Goal: Task Accomplishment & Management: Manage account settings

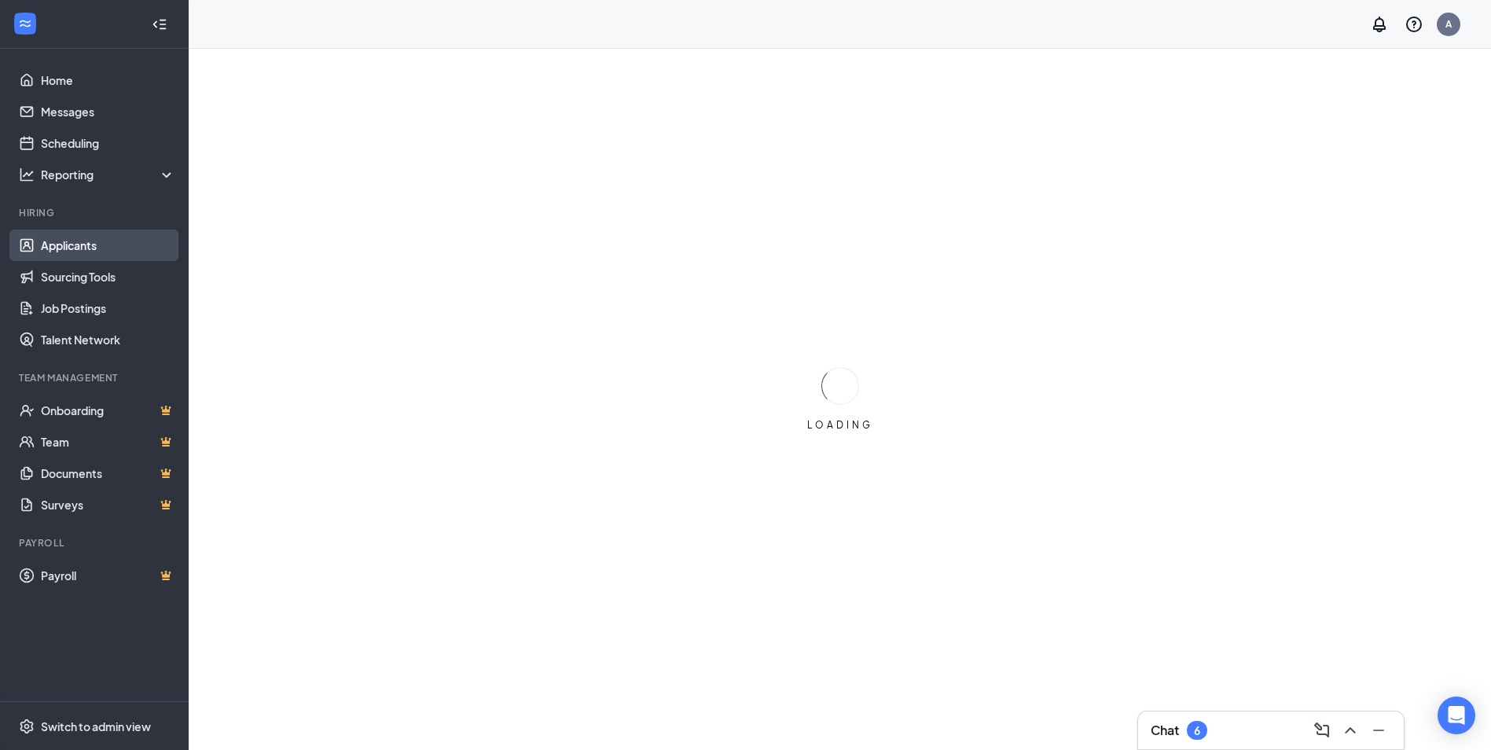
click at [88, 244] on link "Applicants" at bounding box center [108, 245] width 134 height 31
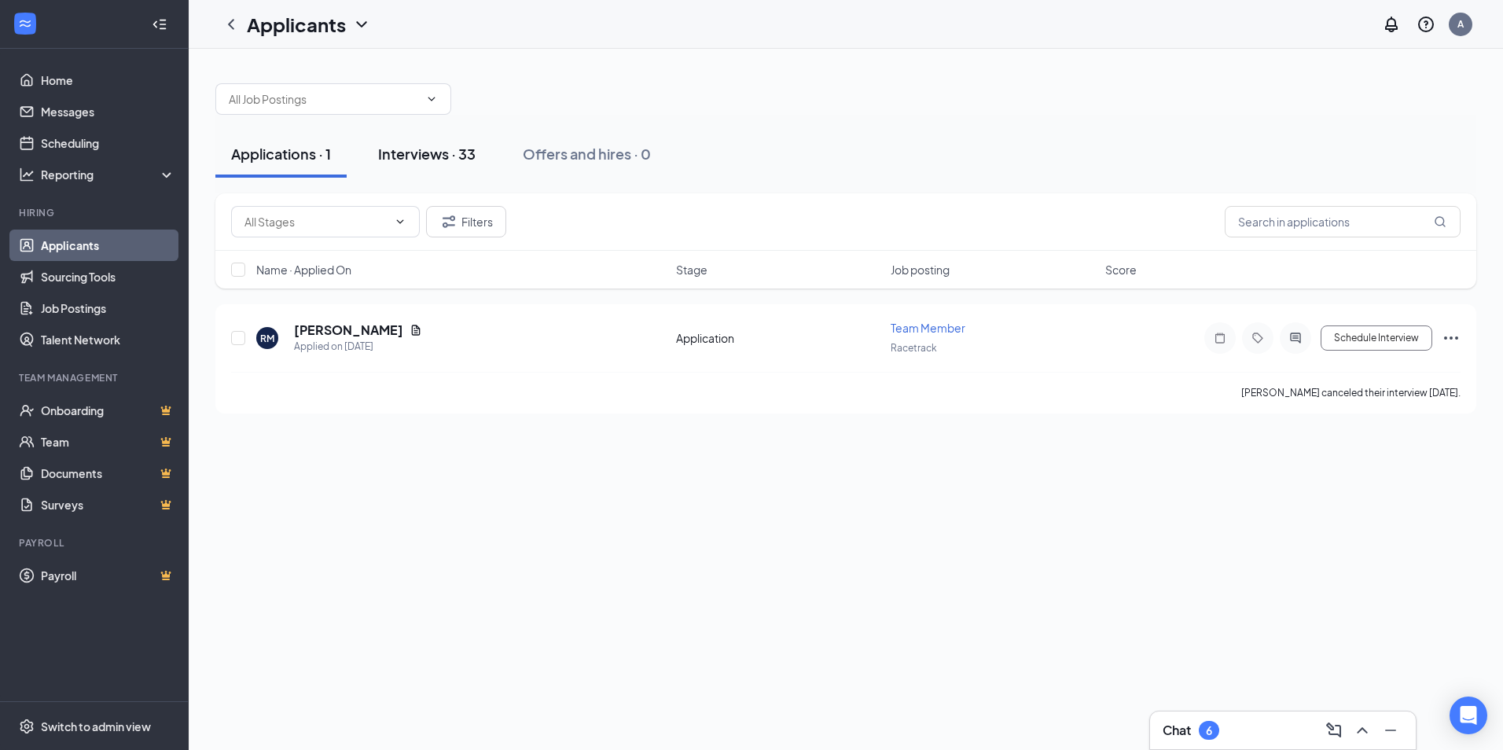
click at [460, 153] on div "Interviews · 33" at bounding box center [426, 154] width 97 height 20
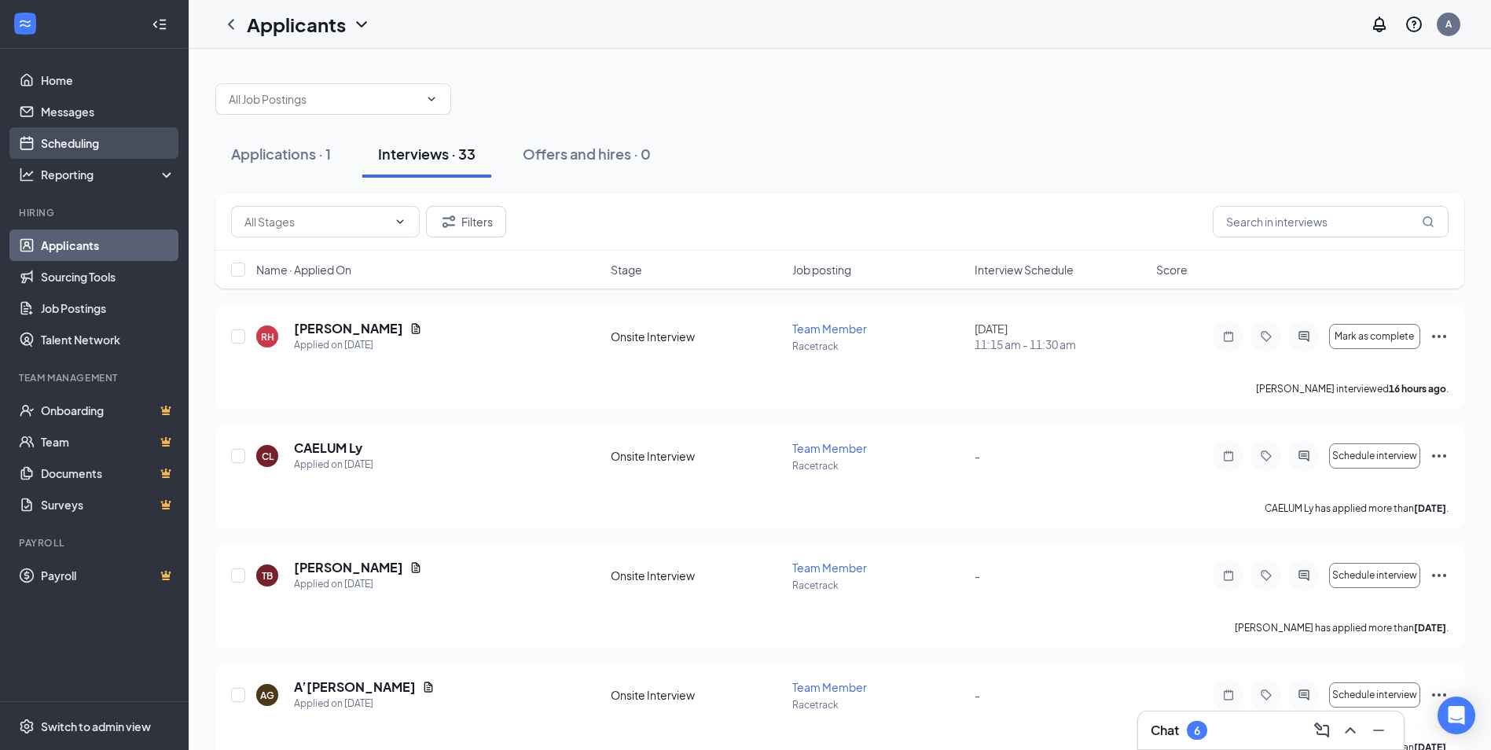
click at [92, 139] on link "Scheduling" at bounding box center [108, 142] width 134 height 31
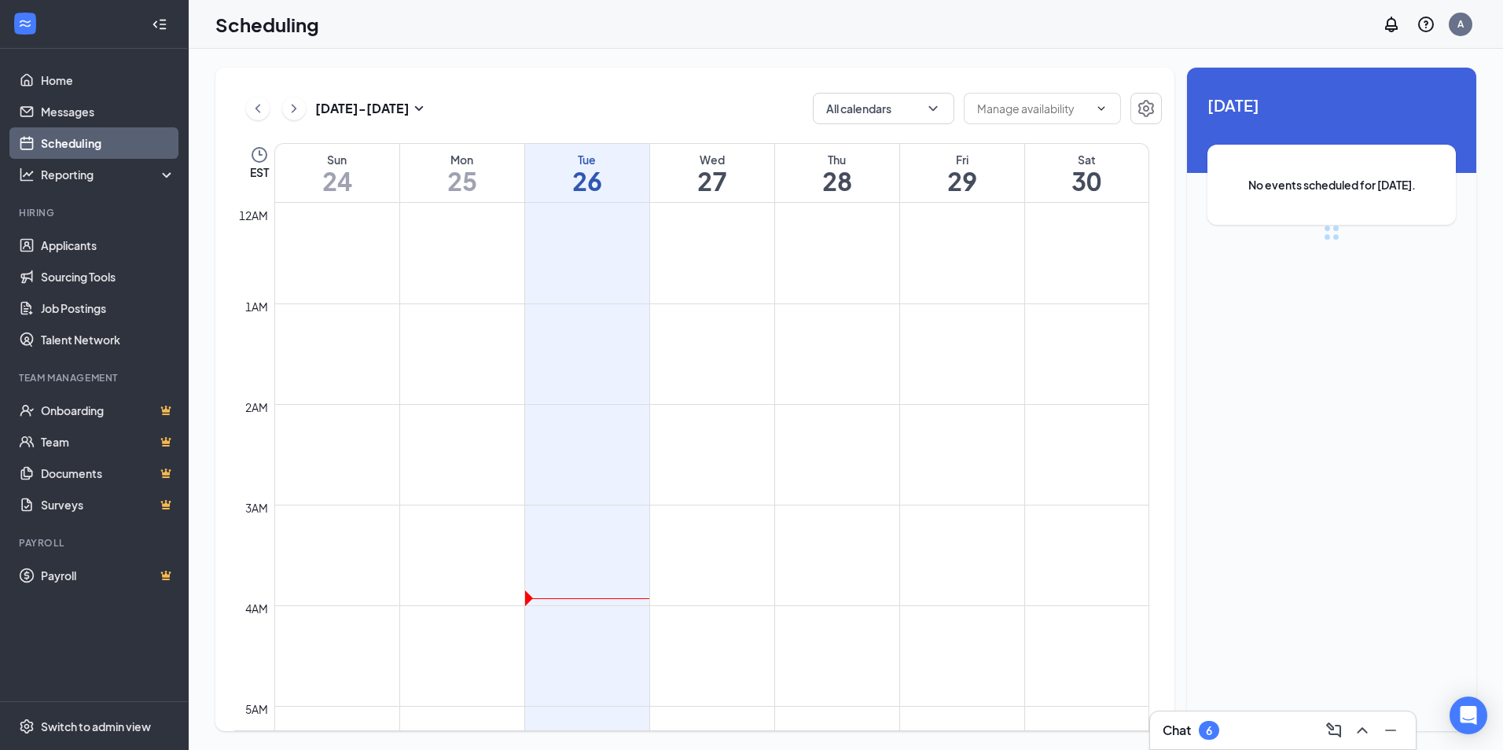
scroll to position [773, 0]
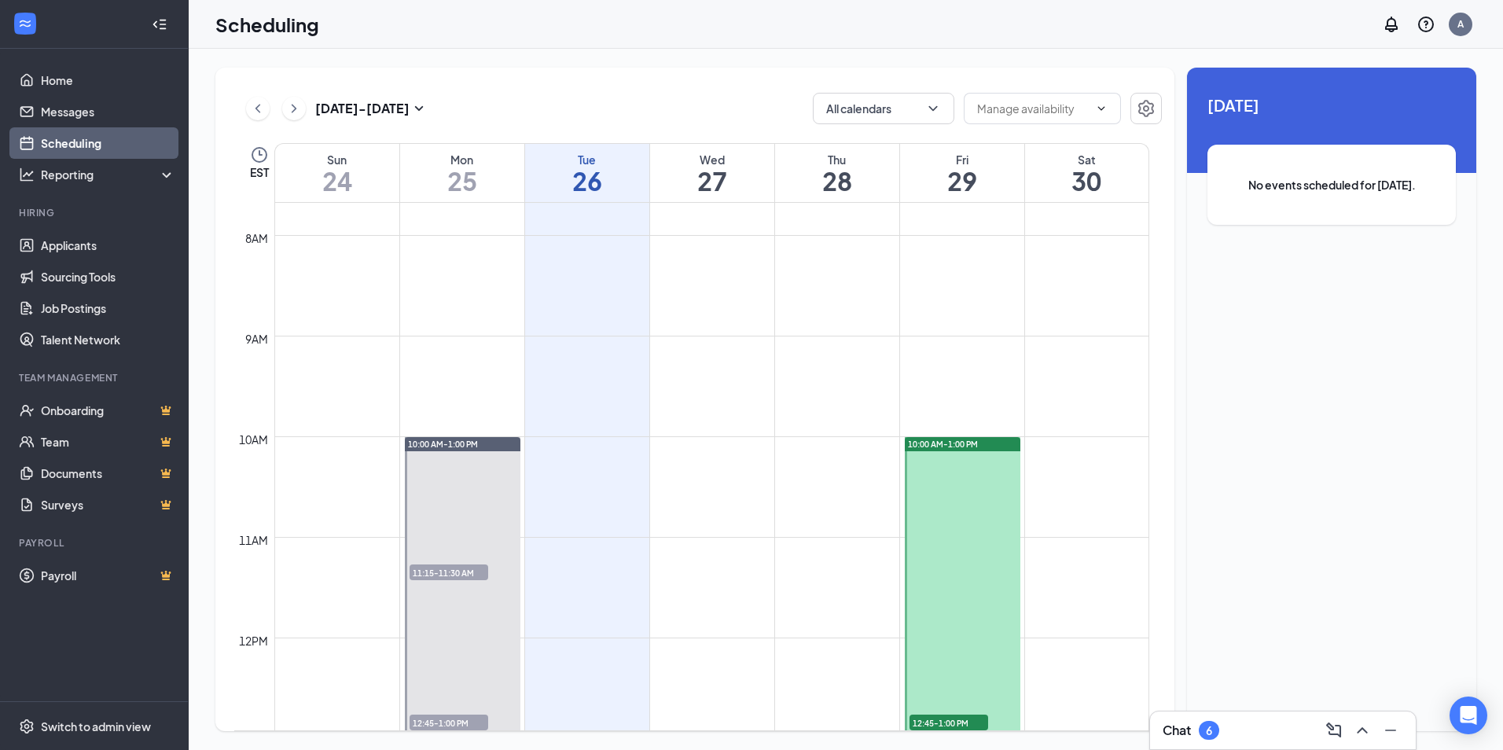
click at [951, 468] on link "10:00 AM-1:00 PM 12:45-1:00 PM 1" at bounding box center [961, 587] width 119 height 302
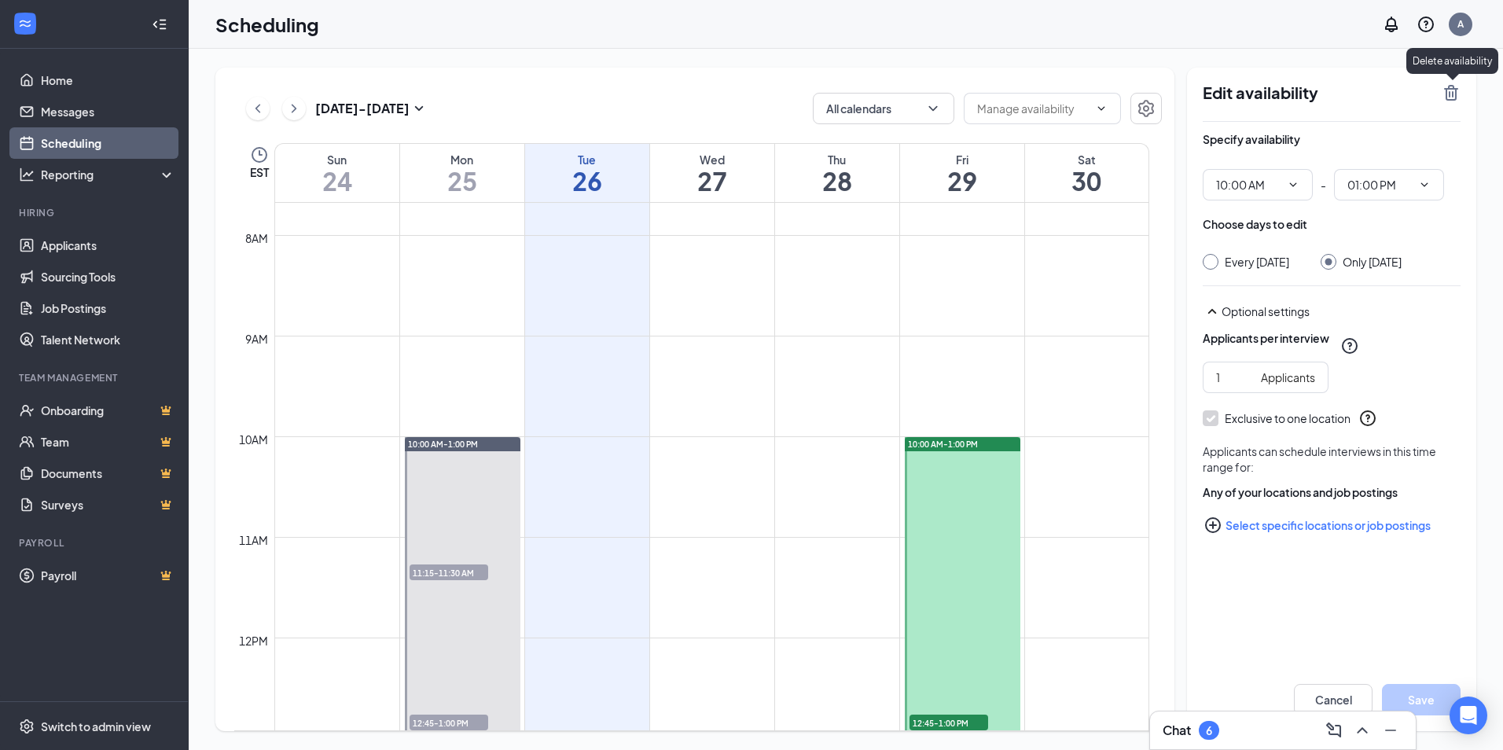
click at [1456, 91] on icon "TrashOutline" at bounding box center [1451, 93] width 14 height 16
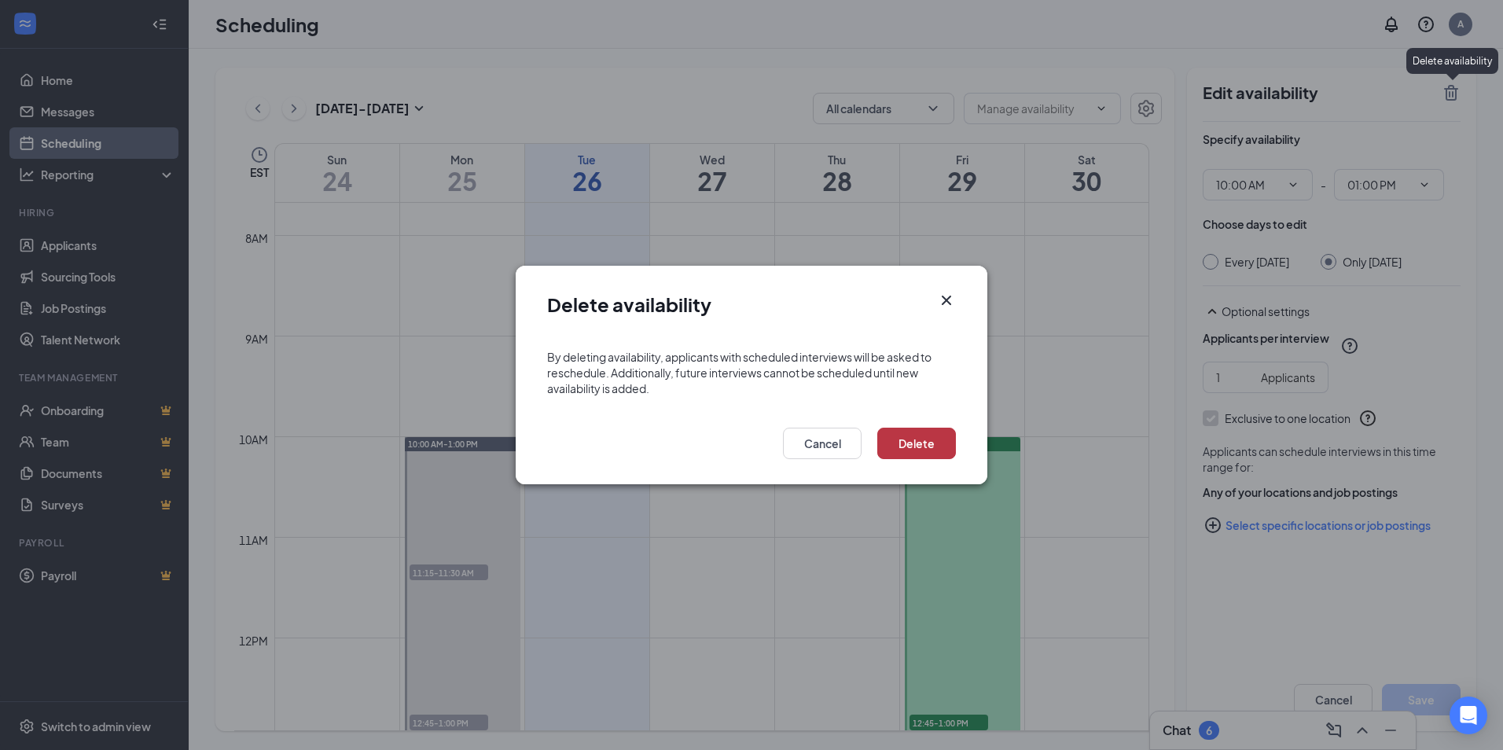
click at [910, 446] on button "Delete" at bounding box center [916, 443] width 79 height 31
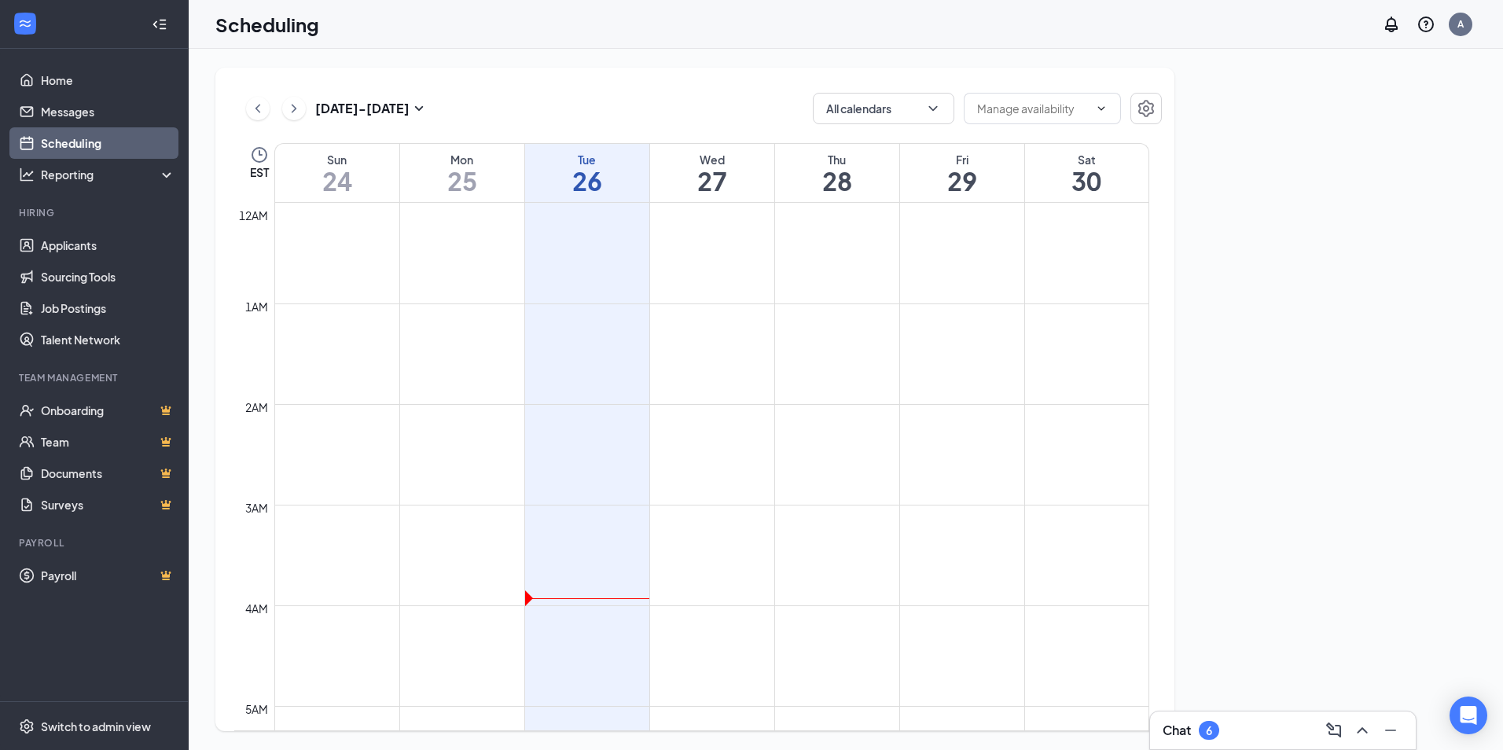
scroll to position [773, 0]
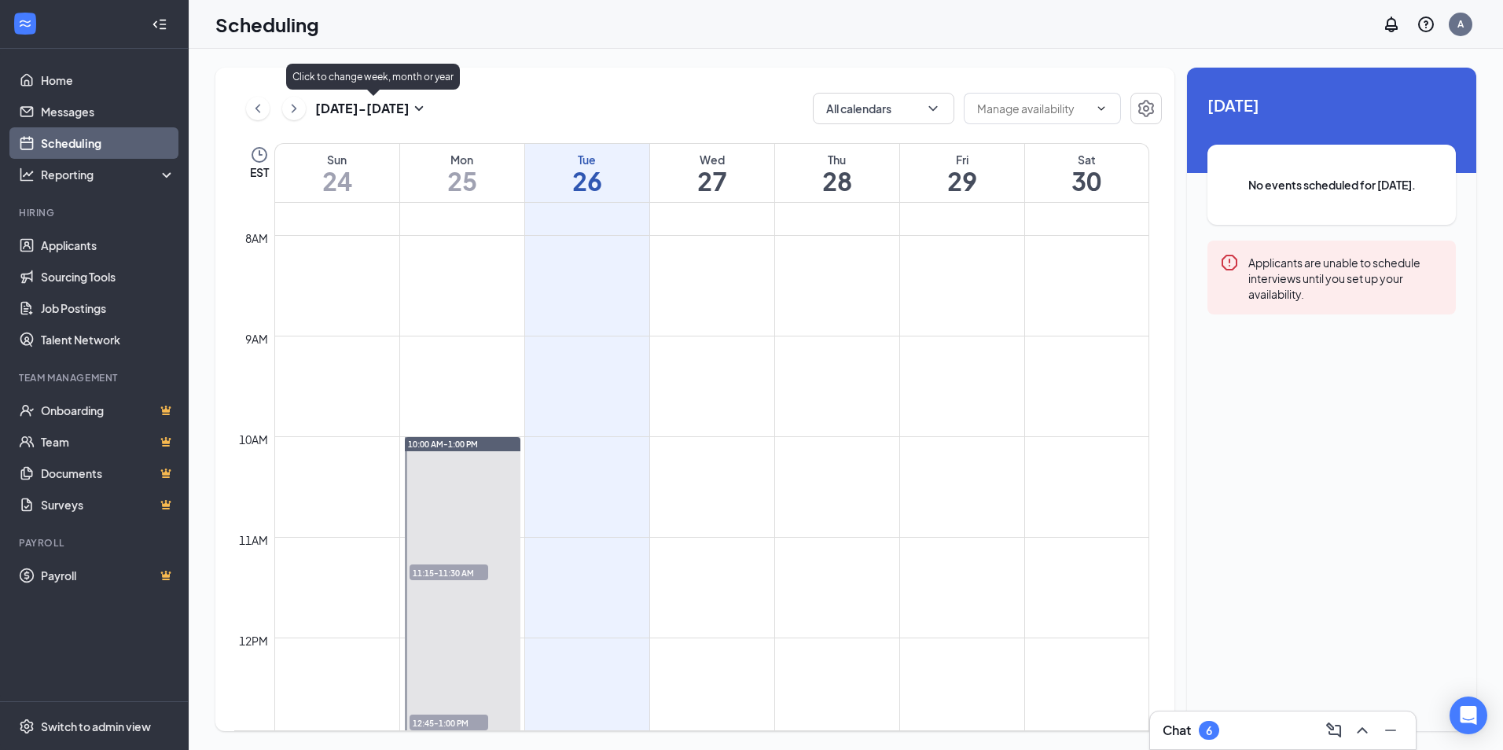
click at [417, 111] on icon "SmallChevronDown" at bounding box center [418, 108] width 19 height 19
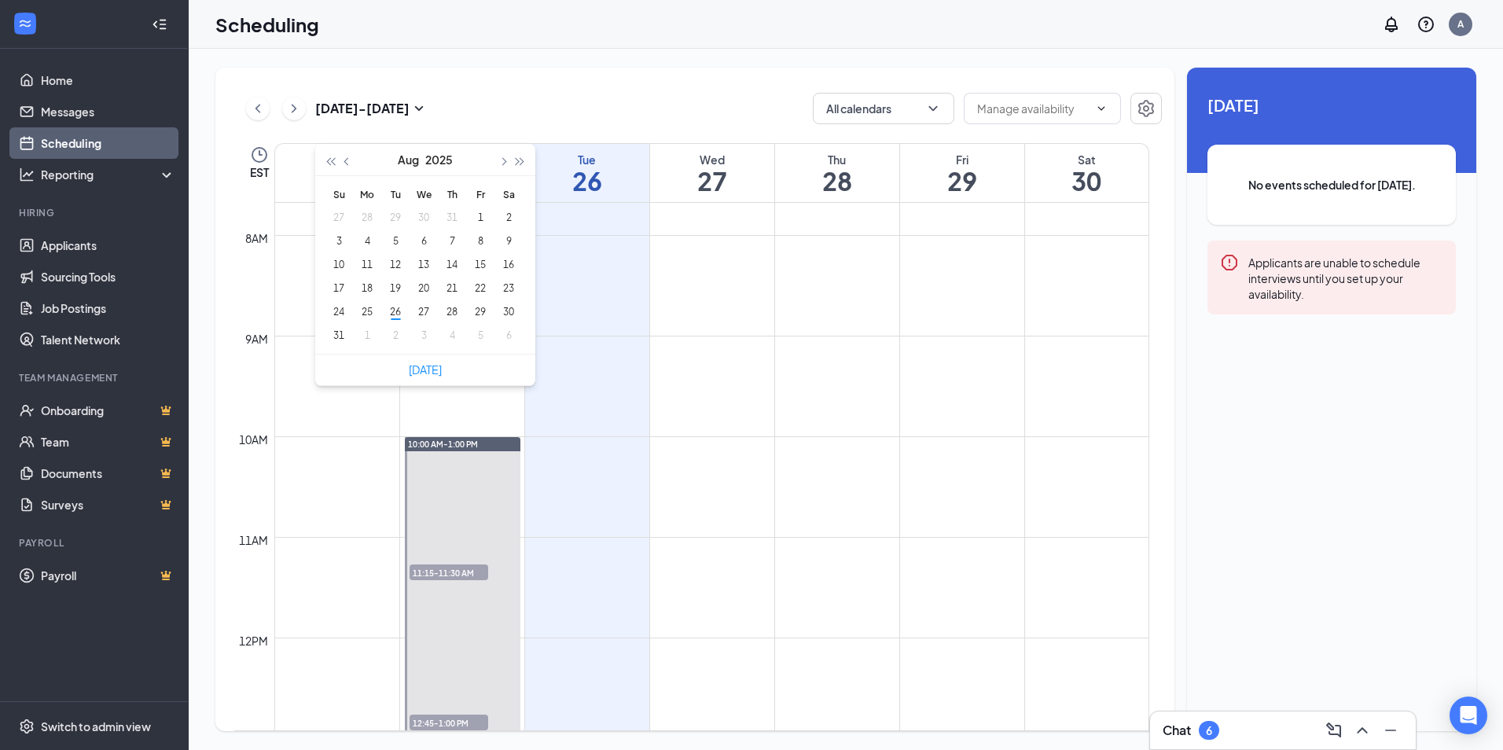
type input "2025-08-17"
type input "2025-08-31"
click at [333, 335] on div "31" at bounding box center [338, 335] width 19 height 19
